Goal: Transaction & Acquisition: Download file/media

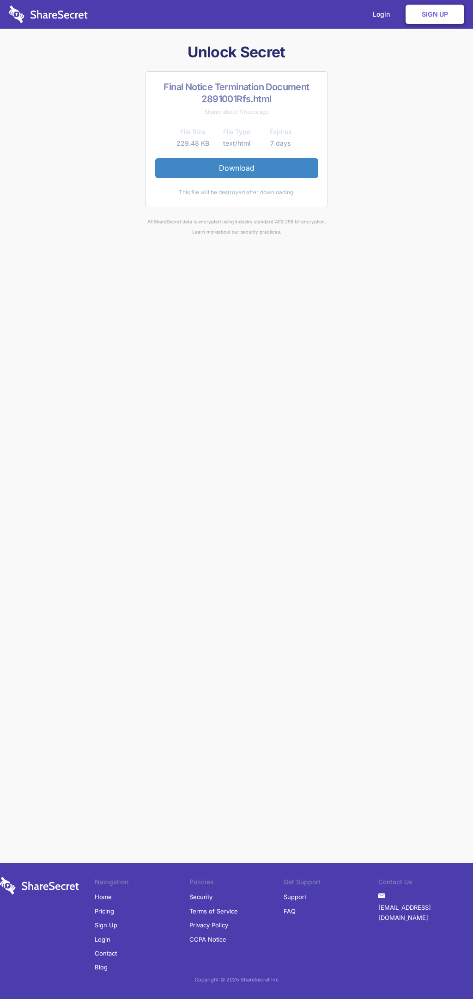
click at [237, 168] on link "Download" at bounding box center [236, 167] width 163 height 19
